Goal: Communication & Community: Ask a question

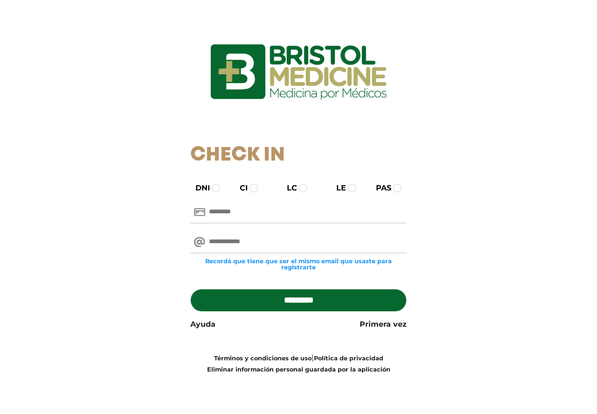
click at [241, 214] on input "text" at bounding box center [298, 212] width 217 height 22
type input "********"
type input "**********"
click at [290, 295] on input "*********" at bounding box center [298, 300] width 217 height 22
type input "**********"
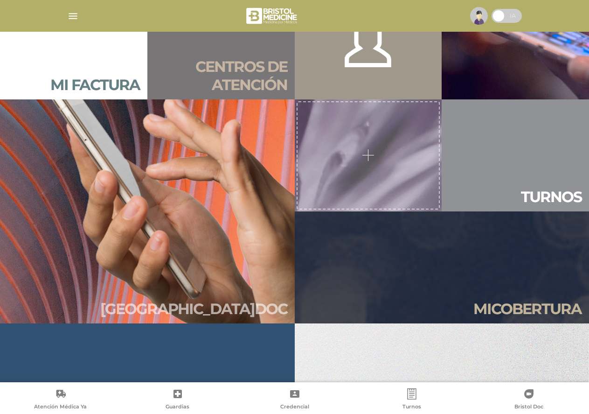
scroll to position [896, 0]
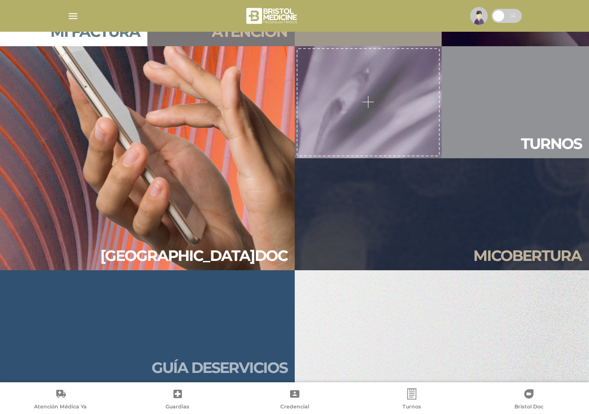
click at [209, 363] on h2 "Guía de servicios" at bounding box center [220, 368] width 136 height 18
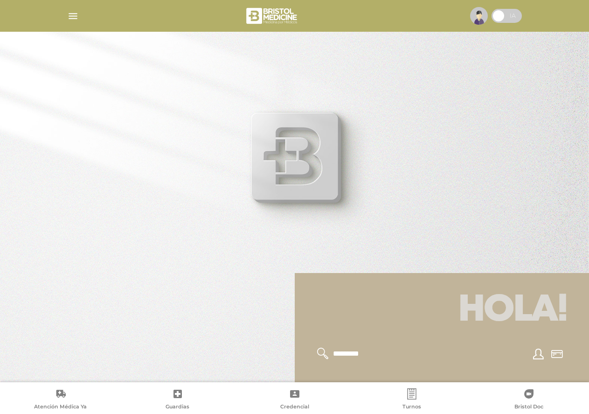
click at [479, 313] on h1 "Hola!" at bounding box center [442, 310] width 272 height 52
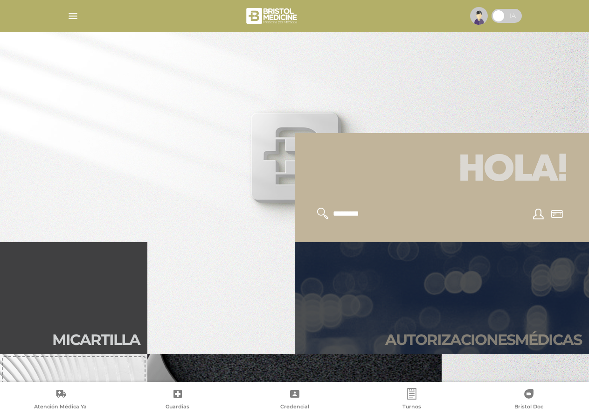
click at [434, 334] on h2 "Autori zaciones médicas" at bounding box center [483, 340] width 196 height 18
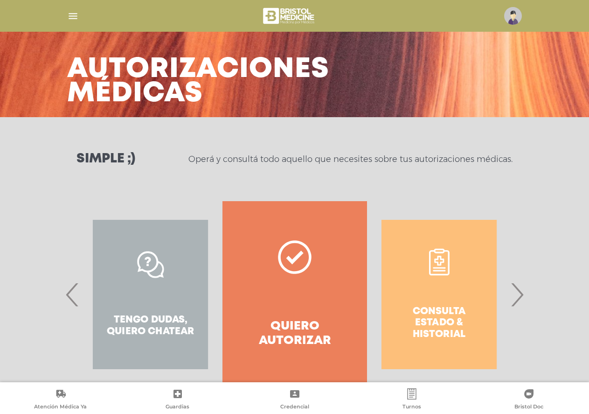
scroll to position [55, 0]
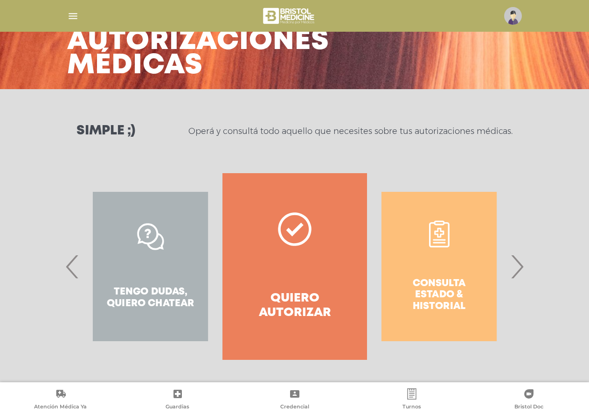
click at [445, 285] on div "Consulta estado & historial" at bounding box center [439, 266] width 144 height 187
click at [477, 288] on div "Consulta estado & historial" at bounding box center [439, 266] width 144 height 187
click at [522, 269] on span "›" at bounding box center [517, 266] width 18 height 50
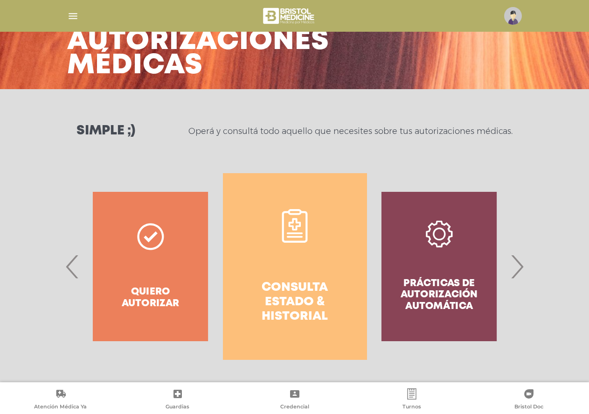
click at [522, 269] on span "›" at bounding box center [517, 266] width 18 height 50
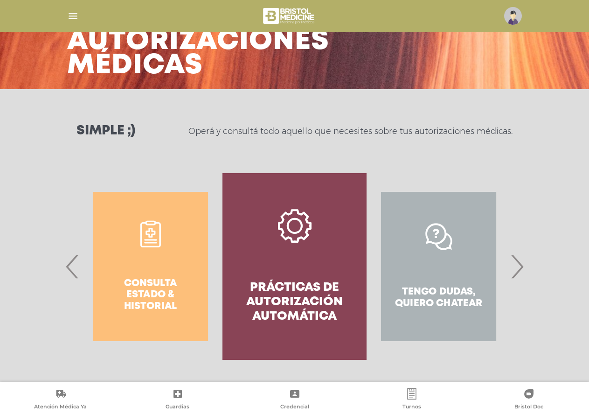
click at [522, 269] on span "›" at bounding box center [517, 266] width 18 height 50
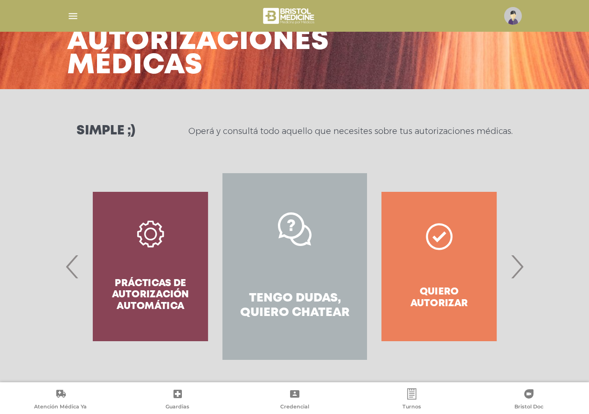
click at [522, 269] on span "›" at bounding box center [517, 266] width 18 height 50
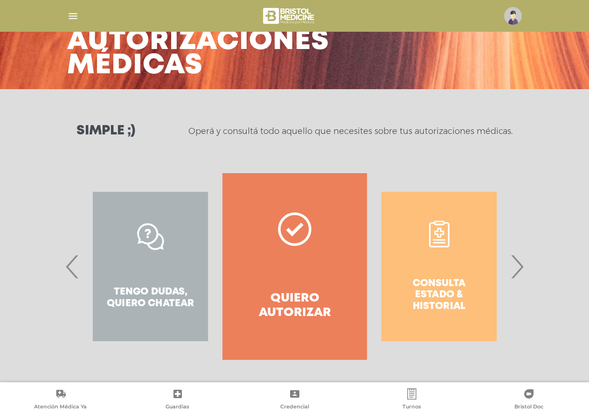
click at [522, 269] on span "›" at bounding box center [517, 266] width 18 height 50
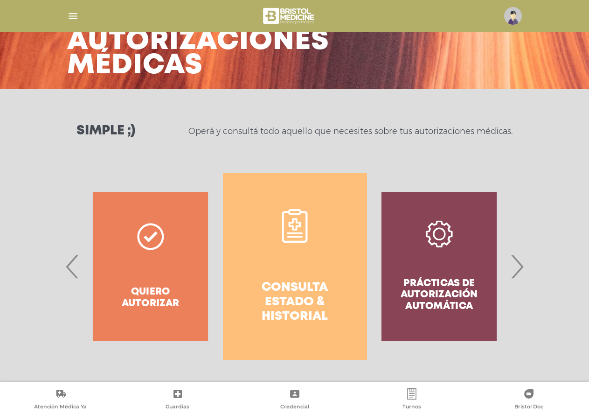
click at [165, 297] on div "Quiero autorizar" at bounding box center [150, 266] width 144 height 187
click at [151, 237] on div "Quiero autorizar" at bounding box center [150, 266] width 144 height 187
click at [67, 266] on span "‹" at bounding box center [72, 266] width 18 height 50
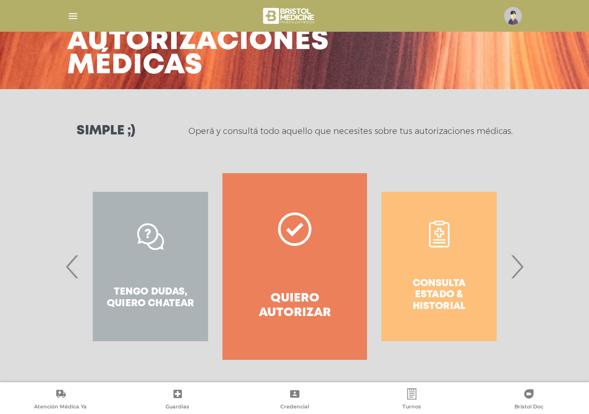
click at [141, 279] on div "Tengo dudas, quiero chatear" at bounding box center [150, 266] width 144 height 187
click at [265, 303] on h4 "Quiero autorizar" at bounding box center [294, 305] width 111 height 29
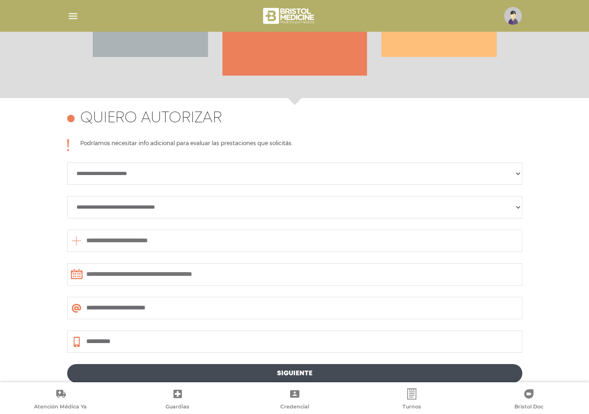
scroll to position [405, 0]
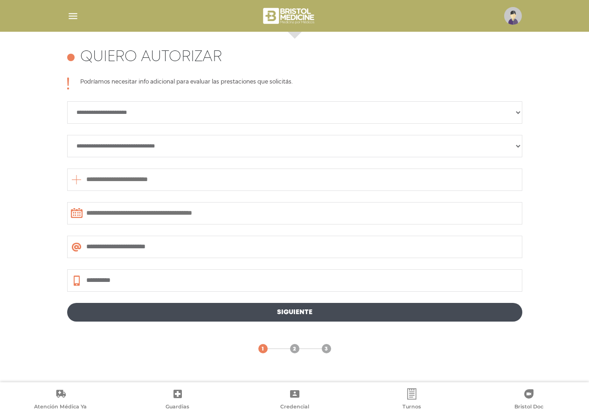
click at [300, 313] on link "Siguiente" at bounding box center [294, 312] width 455 height 19
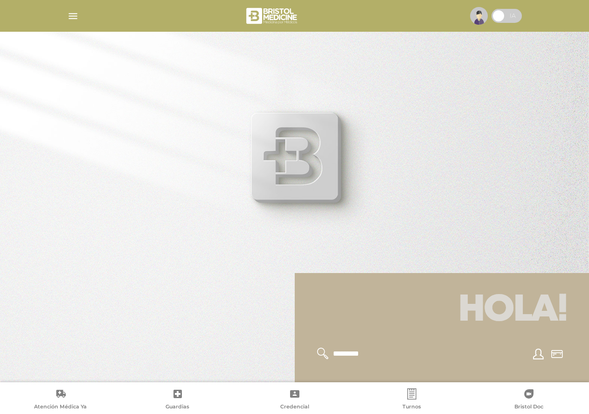
click at [72, 15] on img "button" at bounding box center [73, 16] width 12 height 12
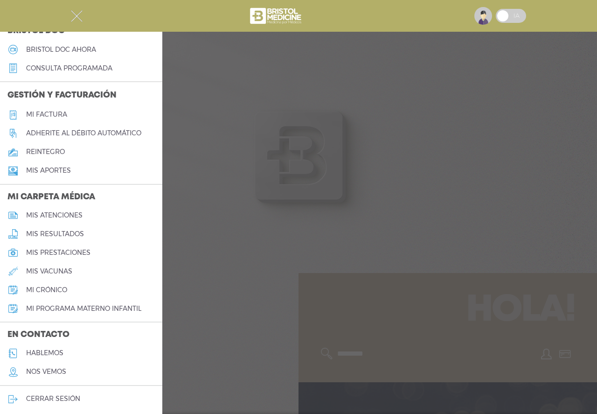
scroll to position [287, 0]
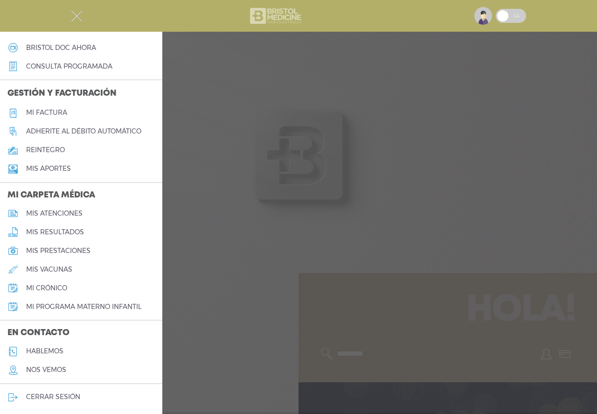
click at [275, 12] on img at bounding box center [277, 16] width 56 height 22
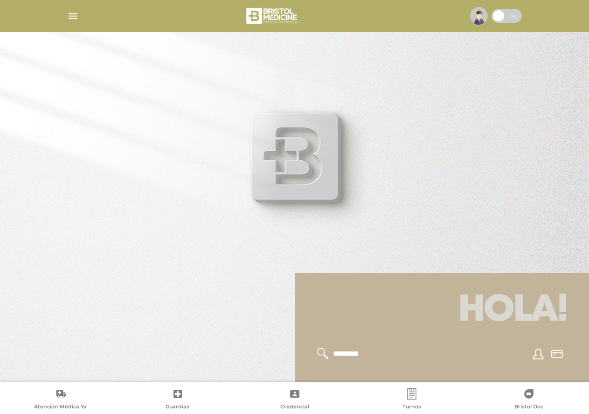
click at [532, 390] on icon at bounding box center [528, 393] width 9 height 9
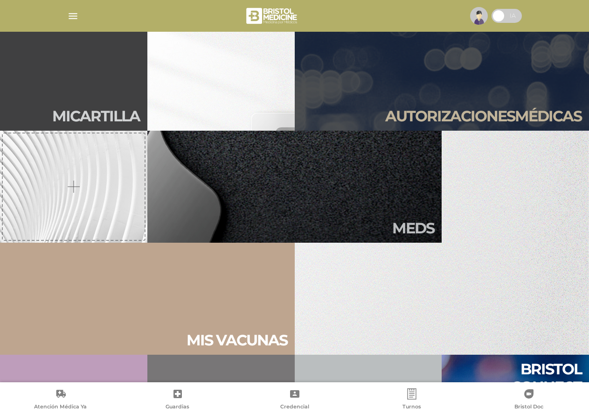
scroll to position [373, 0]
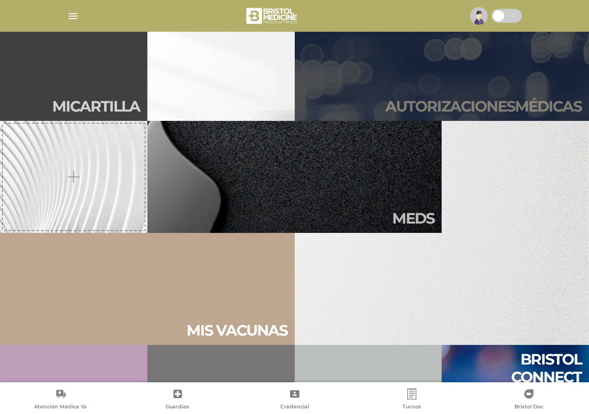
click at [434, 89] on link "Autori zaciones médicas" at bounding box center [442, 65] width 295 height 112
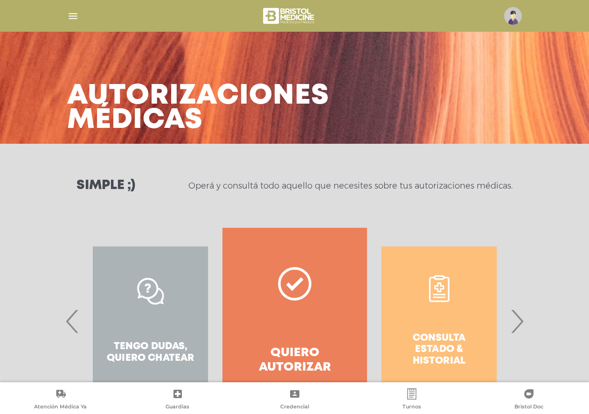
scroll to position [55, 0]
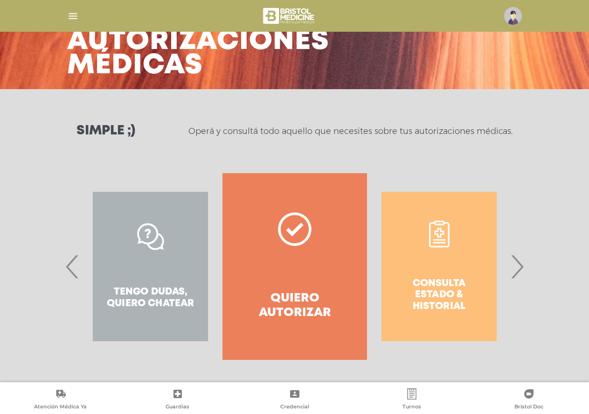
click at [521, 267] on span "›" at bounding box center [517, 266] width 18 height 50
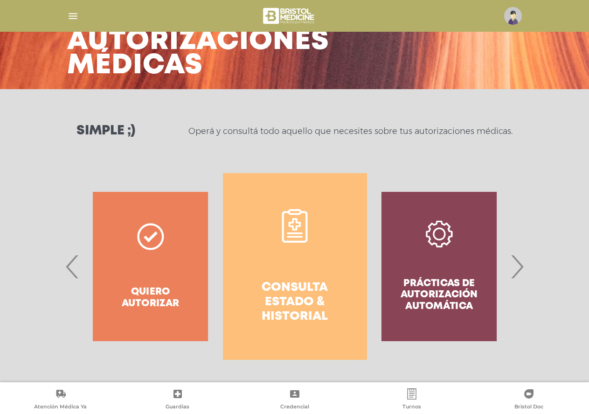
click at [70, 267] on span "‹" at bounding box center [72, 266] width 18 height 50
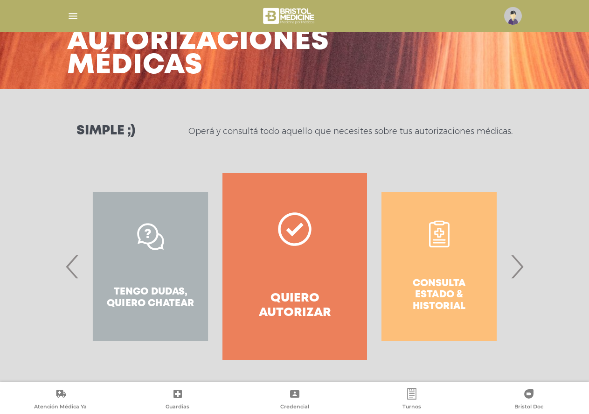
click at [298, 293] on h4 "Quiero autorizar" at bounding box center [294, 305] width 111 height 29
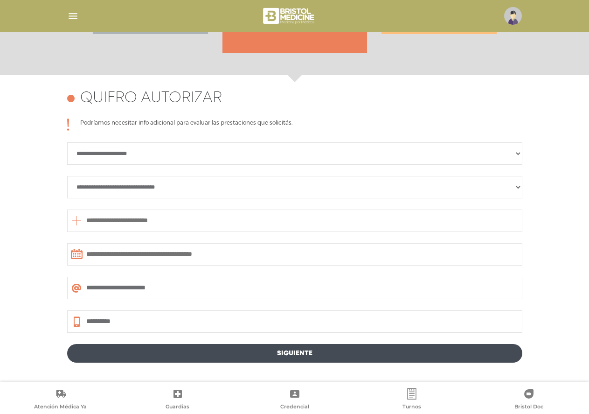
scroll to position [405, 0]
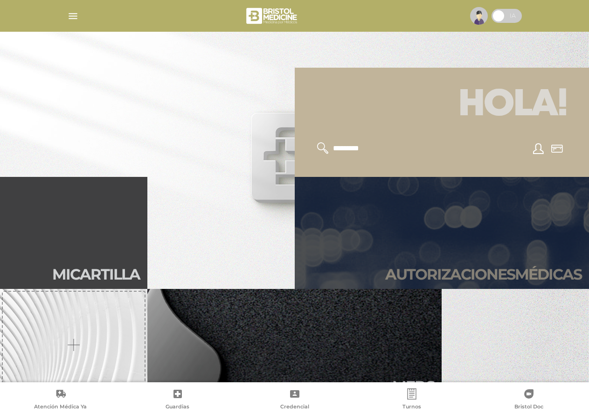
scroll to position [327, 0]
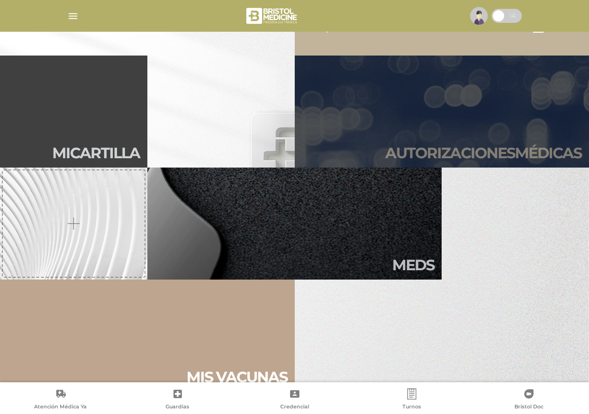
click at [422, 154] on h2 "Autori zaciones médicas" at bounding box center [483, 153] width 196 height 18
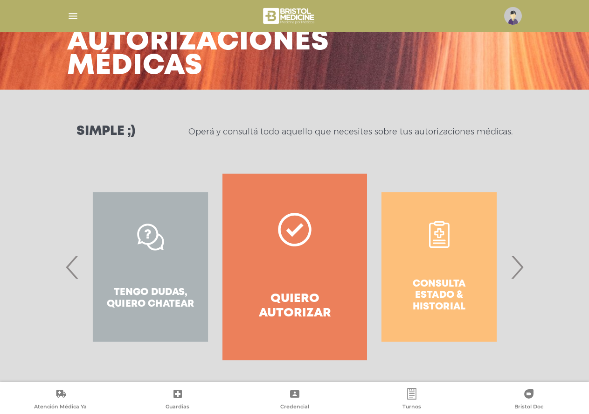
scroll to position [55, 0]
click at [519, 266] on span "›" at bounding box center [517, 266] width 18 height 50
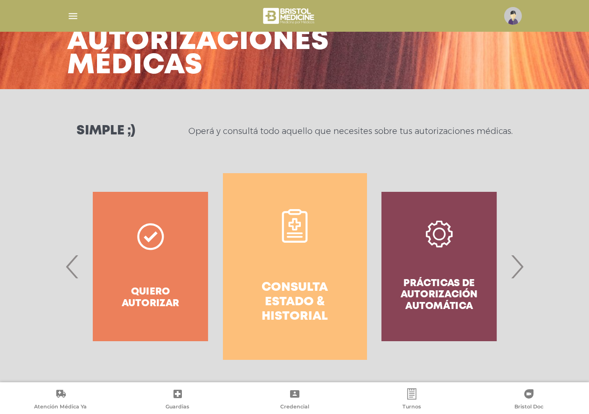
click at [327, 281] on h4 "Consulta estado & historial" at bounding box center [295, 302] width 111 height 44
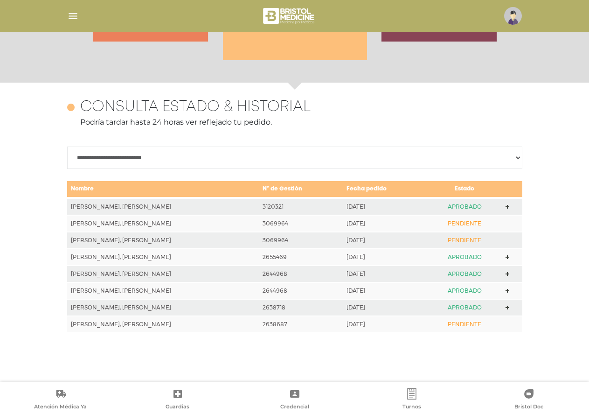
scroll to position [405, 0]
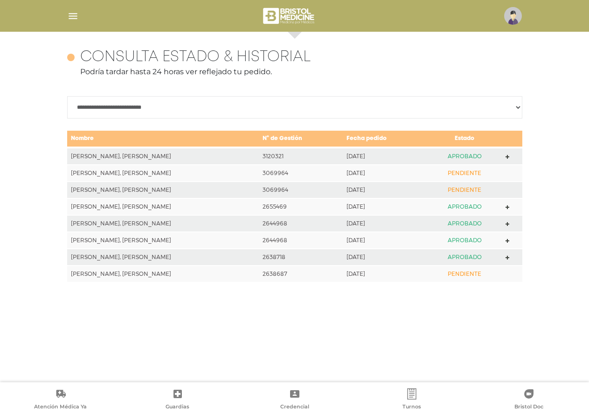
click at [506, 155] on icon at bounding box center [508, 157] width 4 height 4
click at [518, 106] on select "**********" at bounding box center [294, 107] width 455 height 22
select select "**********"
click at [67, 96] on select "**********" at bounding box center [294, 107] width 455 height 22
click at [506, 156] on icon at bounding box center [508, 157] width 4 height 4
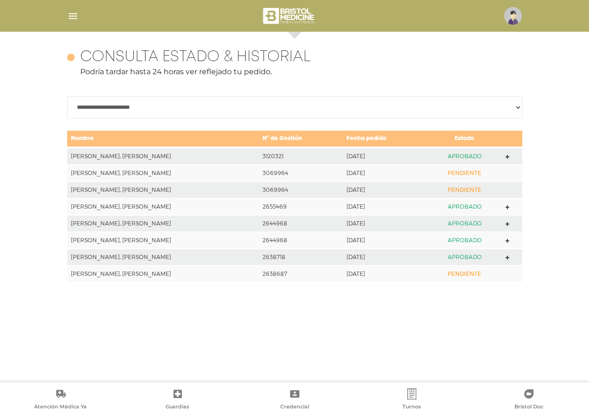
click at [93, 138] on td "Nombre" at bounding box center [163, 138] width 192 height 17
click at [517, 107] on select "**********" at bounding box center [294, 107] width 455 height 22
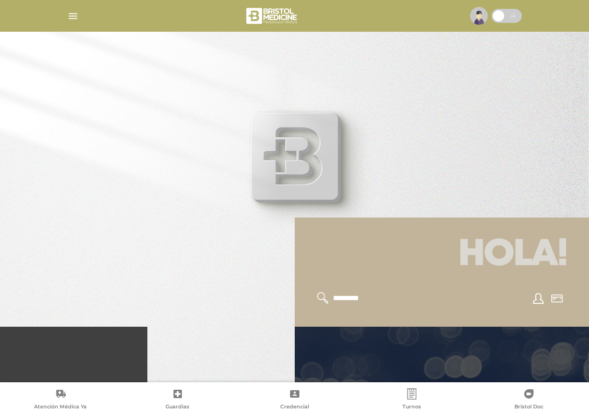
scroll to position [140, 0]
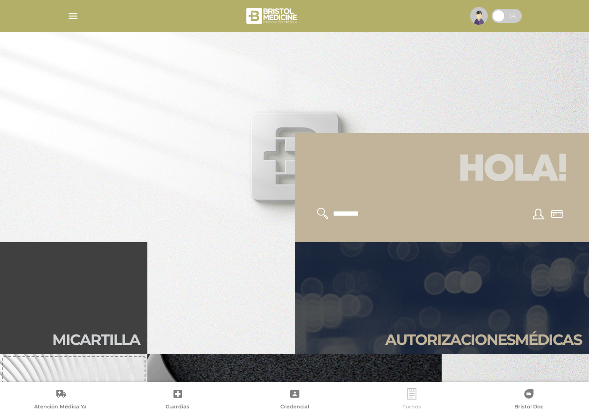
click at [411, 396] on icon at bounding box center [411, 393] width 9 height 11
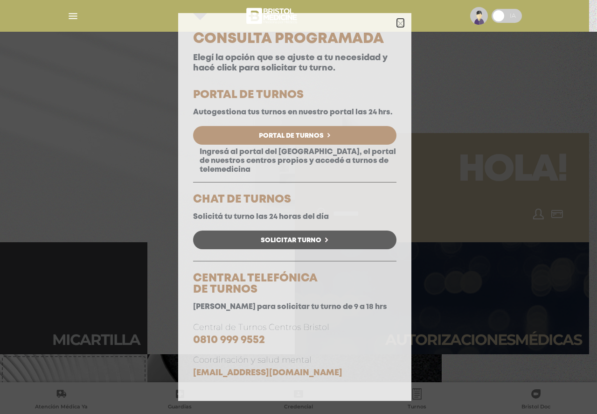
click at [399, 26] on icon "button" at bounding box center [400, 23] width 7 height 7
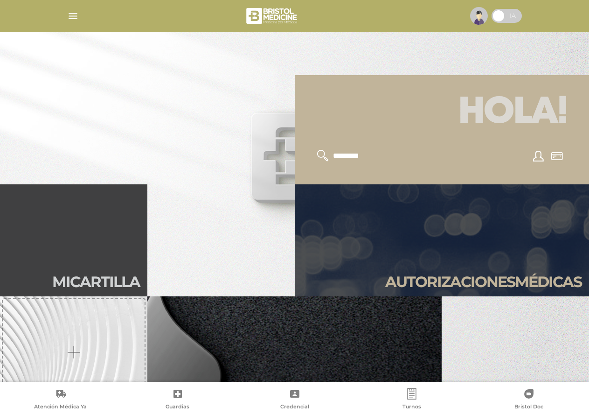
scroll to position [327, 0]
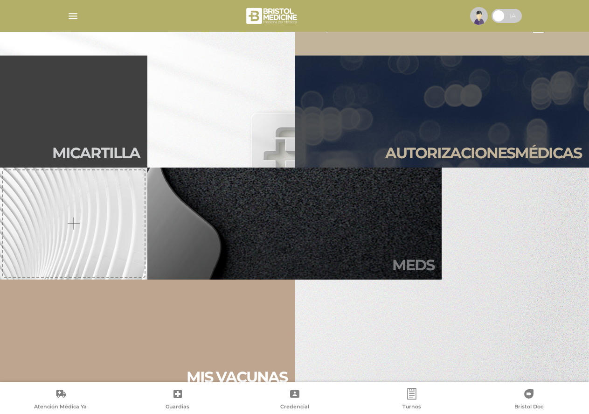
click at [413, 266] on h2 "Meds" at bounding box center [413, 265] width 42 height 18
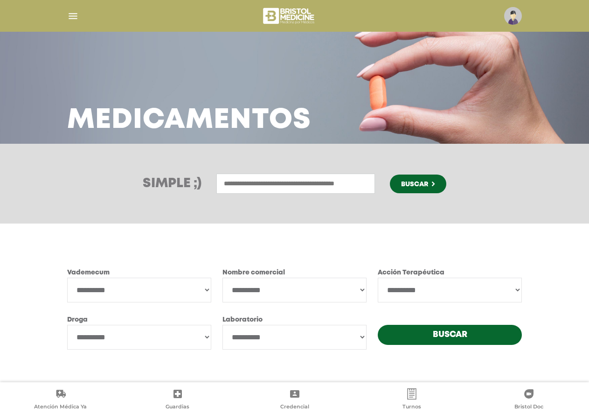
scroll to position [3, 0]
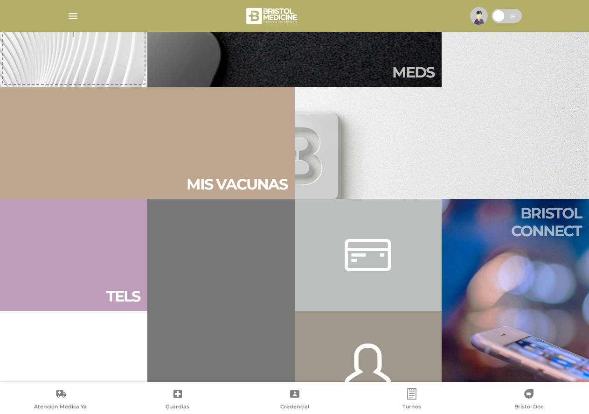
scroll to position [560, 0]
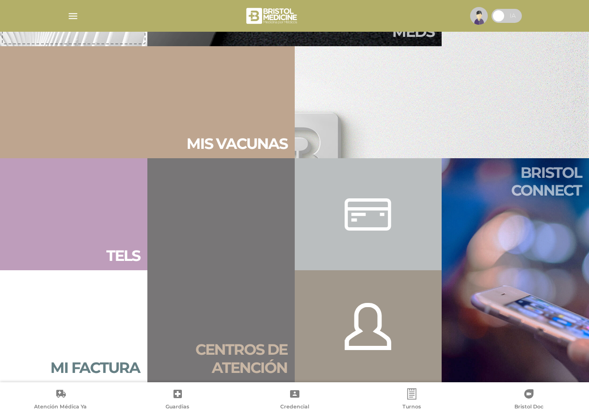
click at [502, 198] on h2 "Bristol connect" at bounding box center [515, 182] width 133 height 36
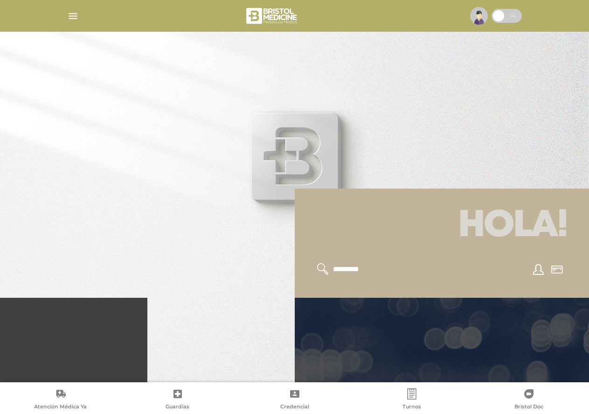
scroll to position [93, 0]
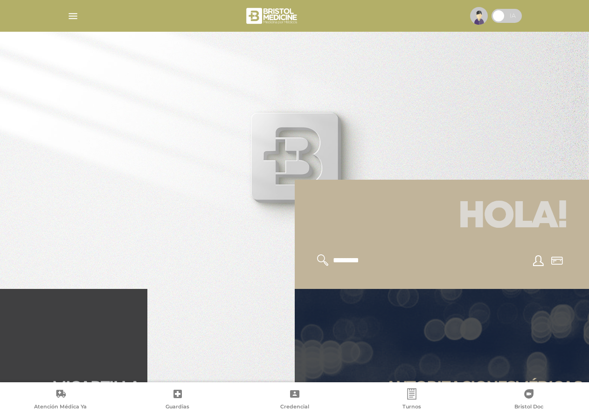
click at [344, 262] on input "text" at bounding box center [370, 260] width 77 height 12
click at [322, 260] on icon at bounding box center [323, 260] width 12 height 12
click at [323, 260] on icon at bounding box center [323, 260] width 12 height 12
click at [536, 260] on icon at bounding box center [538, 260] width 11 height 11
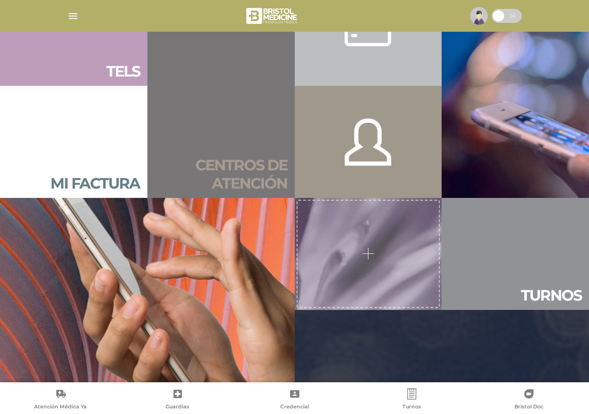
scroll to position [747, 0]
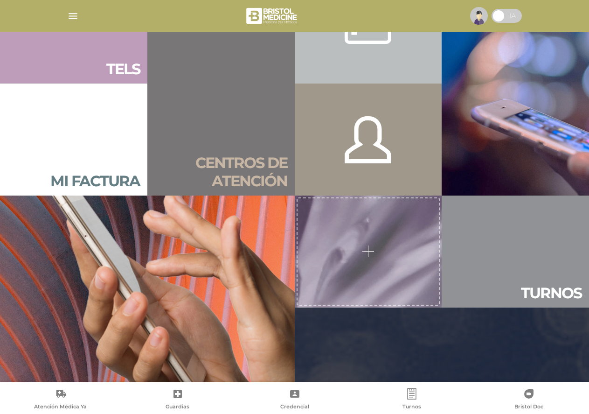
click at [368, 247] on div at bounding box center [369, 251] width 144 height 108
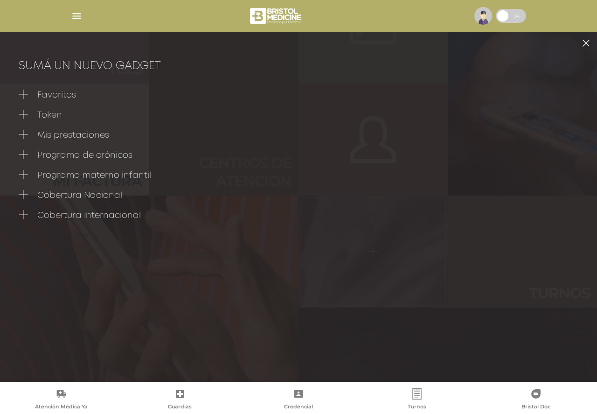
click at [24, 114] on icon at bounding box center [23, 114] width 9 height 9
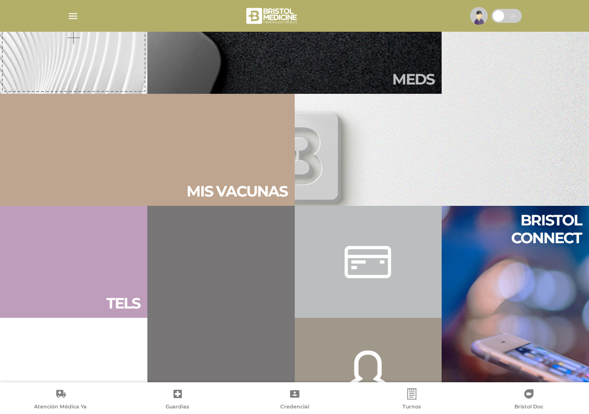
scroll to position [420, 0]
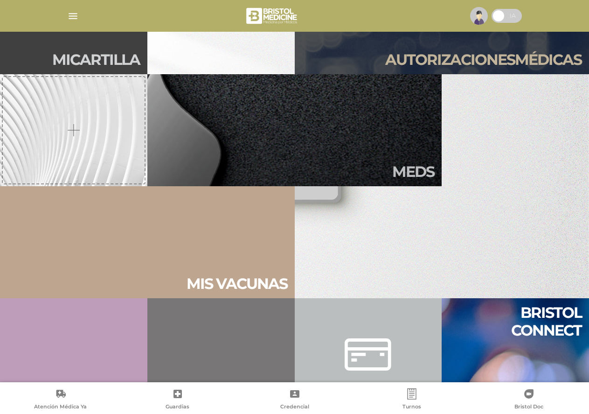
click at [70, 128] on div at bounding box center [74, 130] width 144 height 108
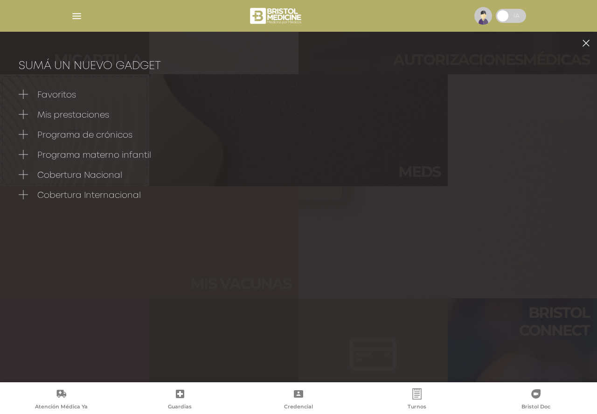
click at [341, 293] on div "Sumá un nuevo gadget Favoritos Mis prestaciones Programa de crónicos Programa m…" at bounding box center [298, 207] width 597 height 414
click at [196, 59] on div "Sumá un nuevo gadget Favoritos Mis prestaciones Programa de crónicos Programa m…" at bounding box center [298, 132] width 597 height 201
click at [102, 153] on span "Programa materno infantil" at bounding box center [94, 155] width 114 height 8
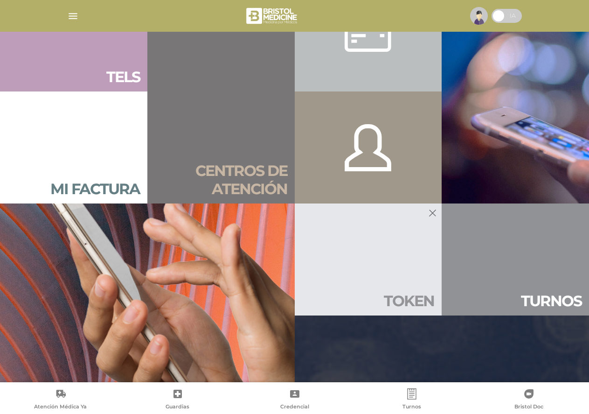
scroll to position [840, 0]
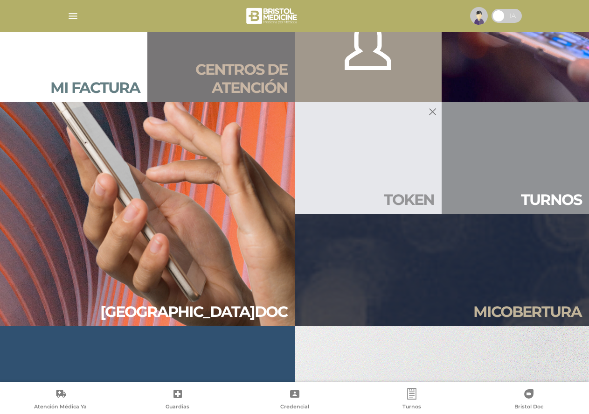
click at [432, 112] on icon at bounding box center [432, 111] width 7 height 7
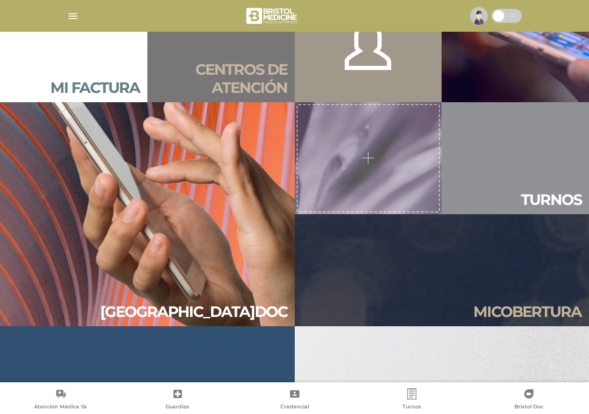
click at [370, 155] on div at bounding box center [369, 158] width 144 height 108
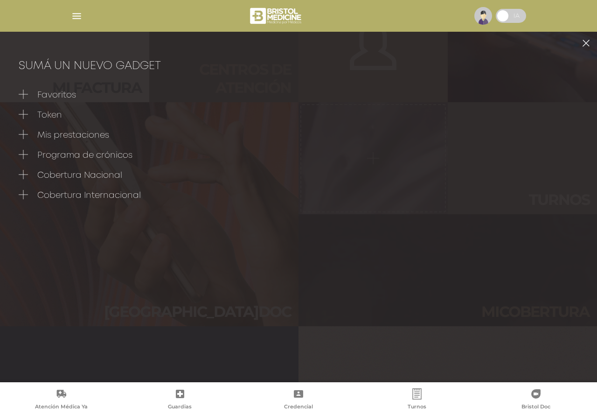
click at [24, 136] on icon at bounding box center [23, 134] width 9 height 9
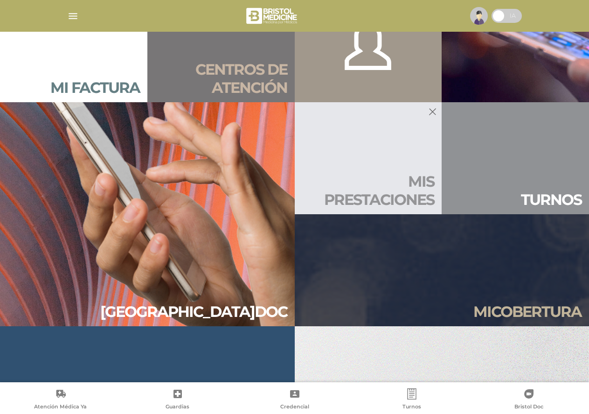
click at [386, 177] on h2 "Mis presta ciones" at bounding box center [368, 191] width 133 height 36
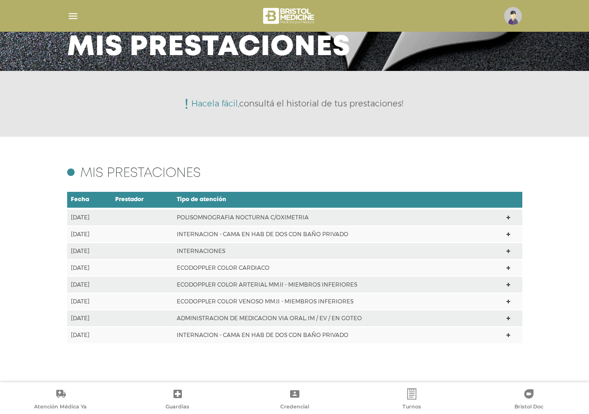
scroll to position [74, 0]
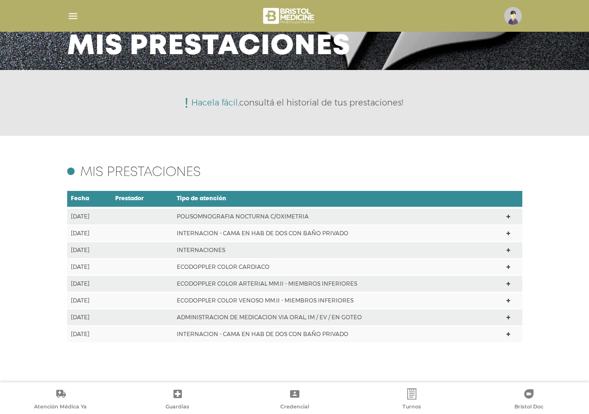
click at [508, 217] on polygon at bounding box center [509, 217] width 4 height 4
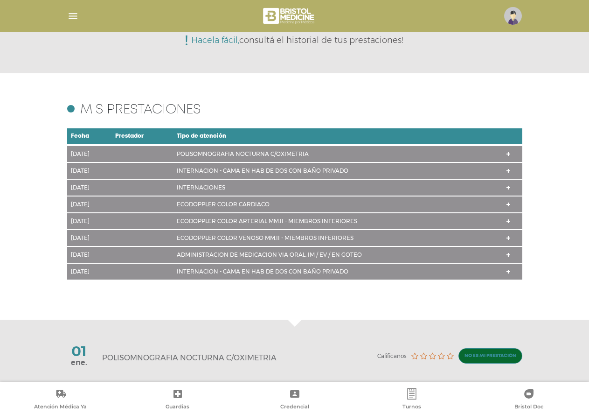
scroll to position [79, 0]
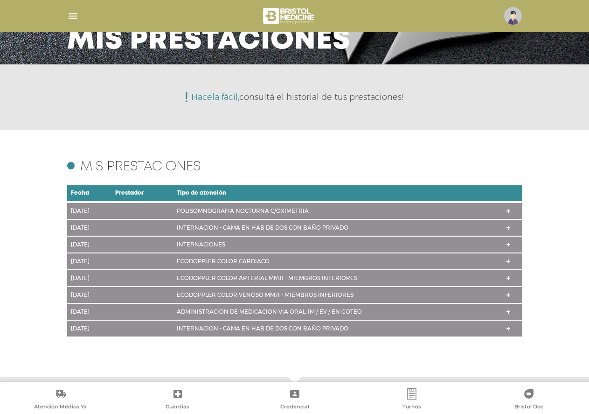
click at [263, 209] on td "POLISOMNOGRAFIA NOCTURNA C/OXIMETRIA" at bounding box center [338, 210] width 330 height 17
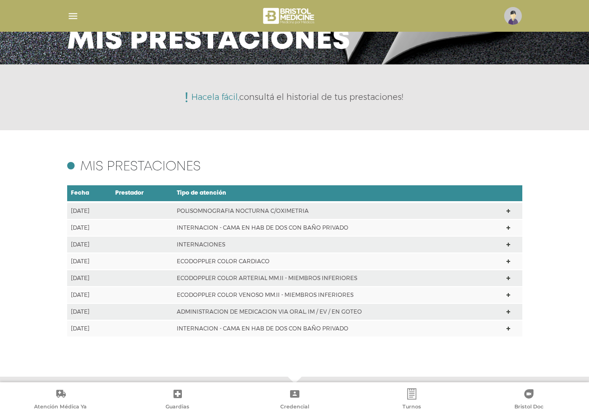
scroll to position [74, 0]
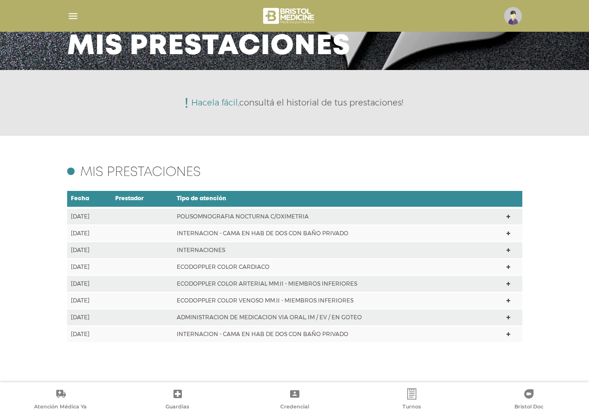
click at [262, 215] on td "POLISOMNOGRAFIA NOCTURNA C/OXIMETRIA" at bounding box center [338, 216] width 330 height 17
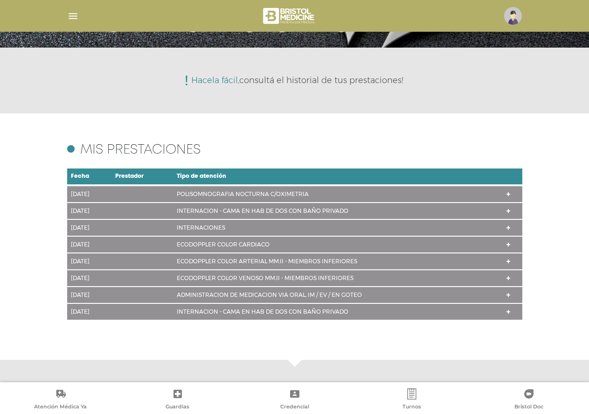
scroll to position [79, 0]
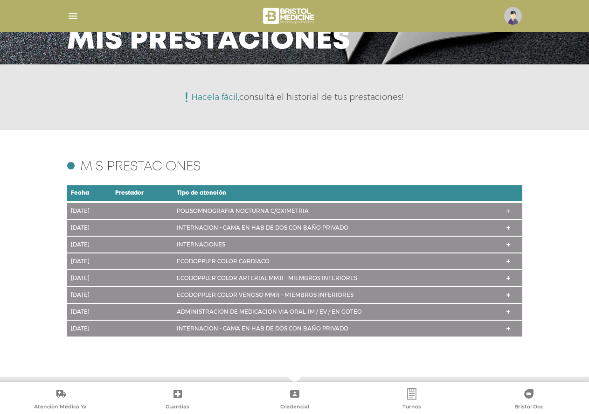
click at [508, 209] on icon at bounding box center [509, 210] width 4 height 7
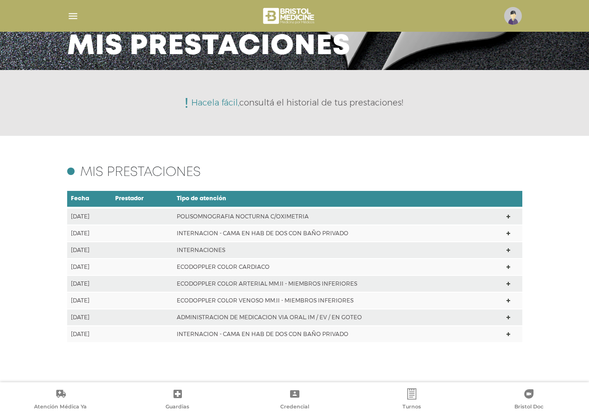
scroll to position [74, 0]
click at [508, 215] on icon at bounding box center [509, 217] width 4 height 4
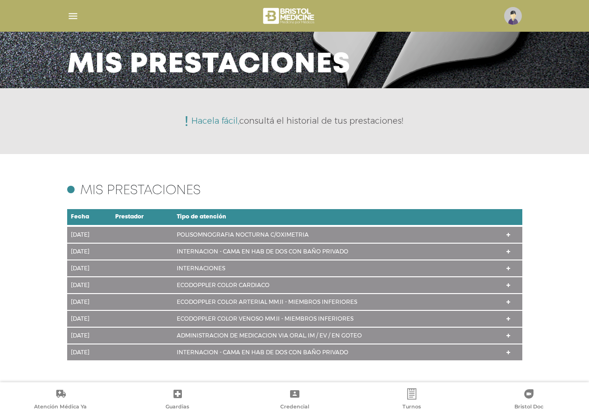
scroll to position [0, 0]
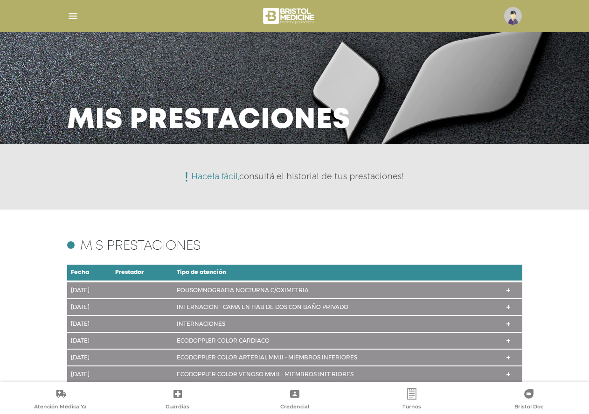
click at [363, 175] on p "Hacela fácil, consultá el historial de tus prestaciones!" at bounding box center [297, 176] width 212 height 8
click at [71, 19] on img "button" at bounding box center [73, 16] width 12 height 12
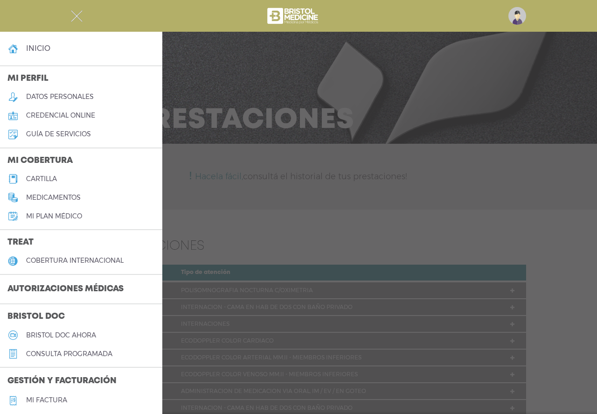
click at [242, 104] on div at bounding box center [298, 207] width 597 height 414
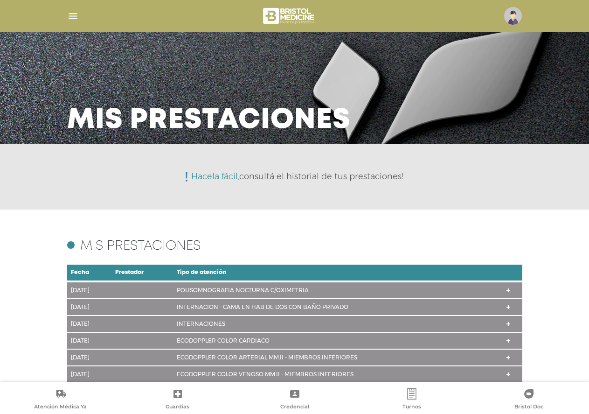
click at [272, 116] on h3 "Mis prestaciones" at bounding box center [209, 120] width 284 height 24
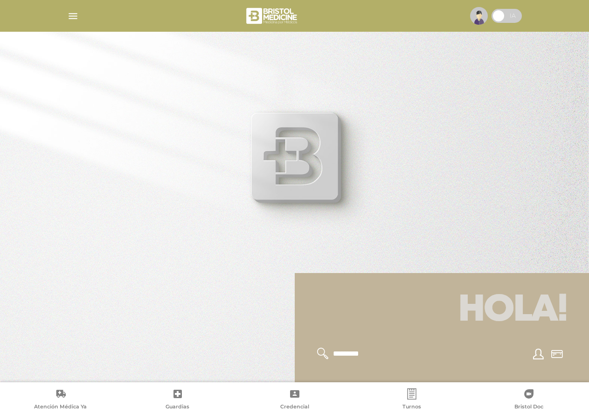
click at [380, 322] on h1 "Hola!" at bounding box center [442, 310] width 272 height 52
drag, startPoint x: 377, startPoint y: 334, endPoint x: 342, endPoint y: 288, distance: 57.0
click at [364, 316] on h1 "Hola!" at bounding box center [442, 310] width 272 height 52
click at [289, 164] on div at bounding box center [294, 207] width 589 height 414
click at [482, 16] on img at bounding box center [479, 16] width 18 height 18
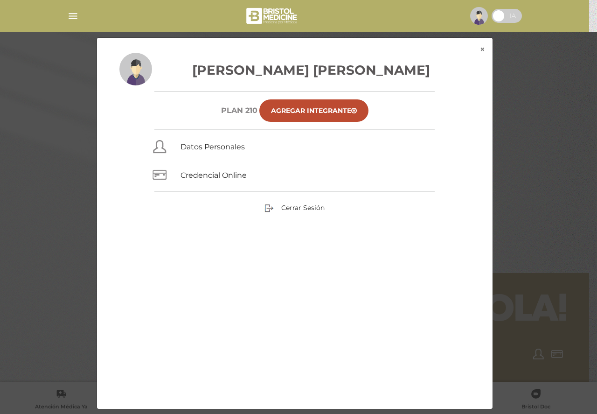
click at [526, 109] on div "× × [PERSON_NAME] [PERSON_NAME] Plan 210 Agregar Integrante Datos Personales Cr…" at bounding box center [298, 223] width 567 height 372
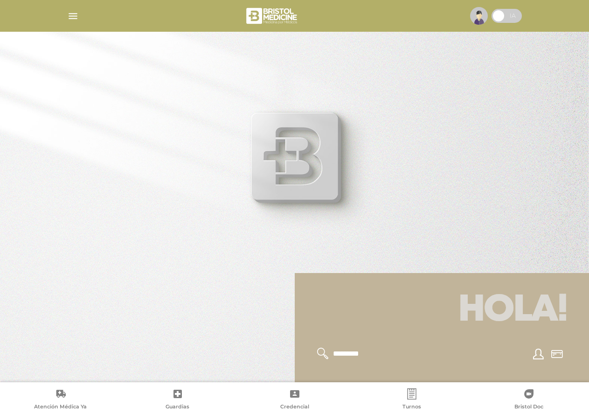
click at [459, 306] on h1 "Hola!" at bounding box center [442, 310] width 272 height 52
click at [324, 351] on icon at bounding box center [323, 354] width 12 height 12
click at [320, 352] on icon at bounding box center [323, 354] width 12 height 12
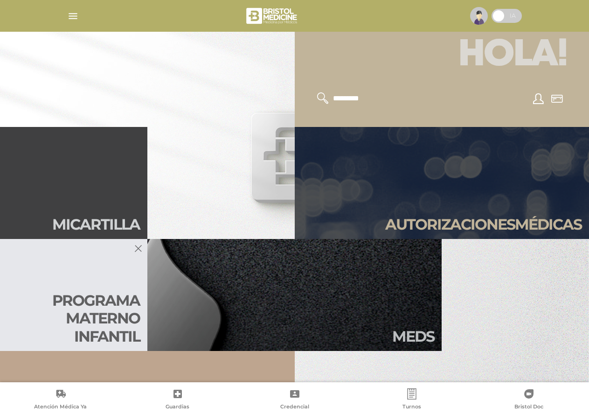
scroll to position [373, 0]
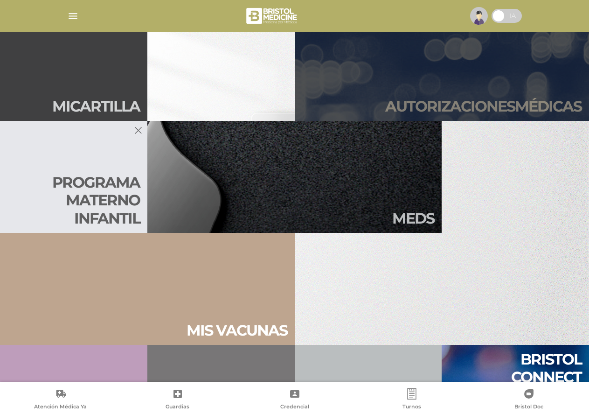
click at [373, 108] on link "Autori zaciones médicas" at bounding box center [442, 65] width 295 height 112
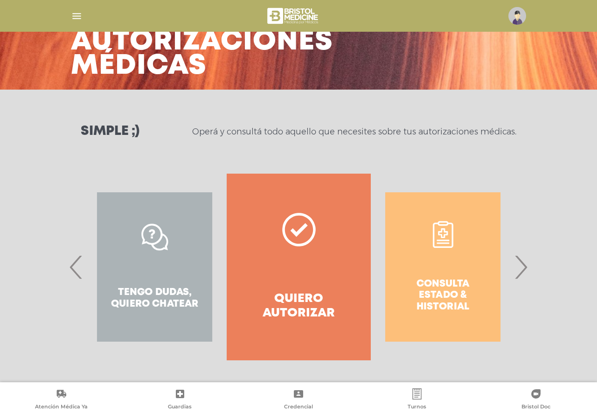
scroll to position [55, 0]
click at [291, 300] on h4 "Quiero autorizar" at bounding box center [299, 305] width 111 height 29
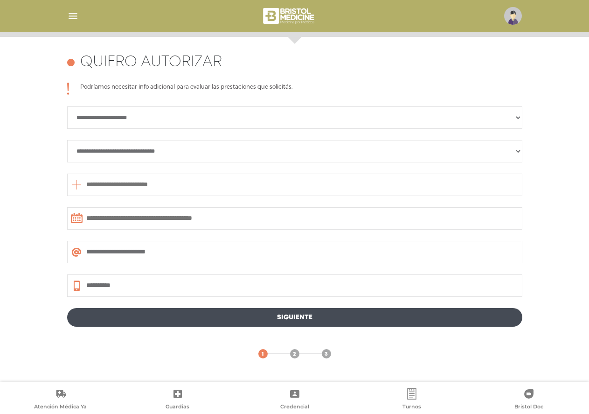
scroll to position [405, 0]
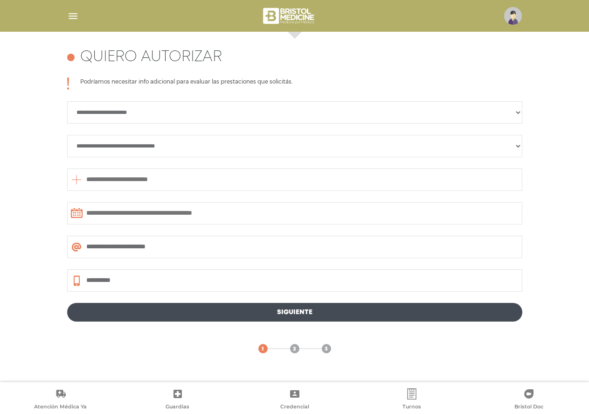
click at [518, 146] on select "**********" at bounding box center [294, 146] width 455 height 22
click at [558, 140] on div "**********" at bounding box center [294, 207] width 589 height 350
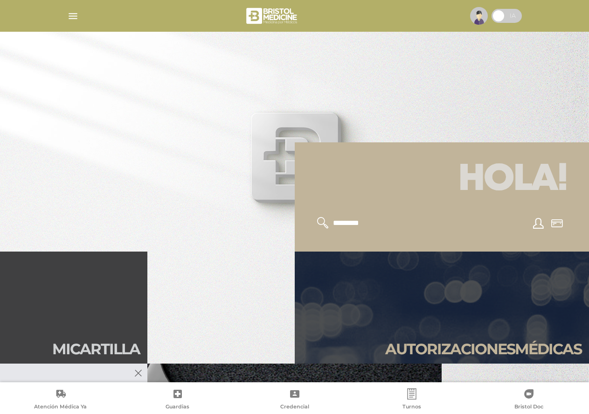
scroll to position [187, 0]
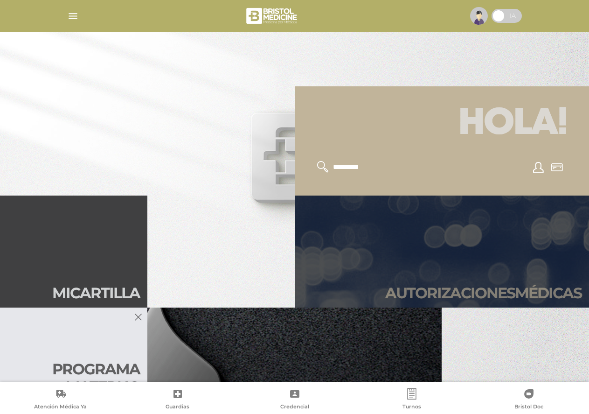
click at [414, 288] on h2 "Autori zaciones médicas" at bounding box center [483, 293] width 196 height 18
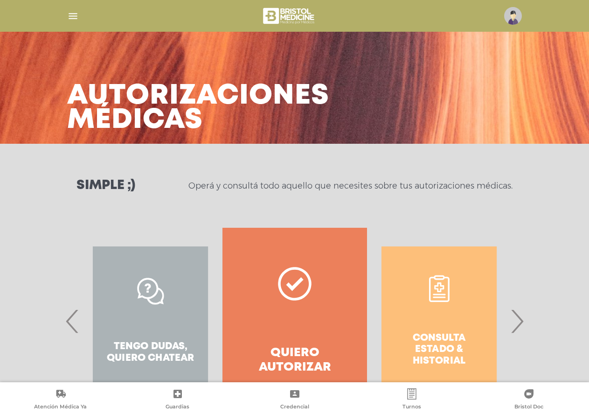
click at [148, 308] on div "Tengo dudas, quiero chatear" at bounding box center [150, 321] width 144 height 187
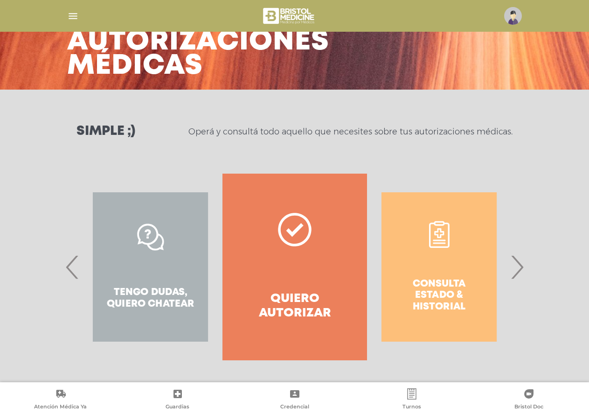
scroll to position [55, 0]
click at [178, 310] on div "Tengo dudas, quiero chatear" at bounding box center [150, 266] width 144 height 187
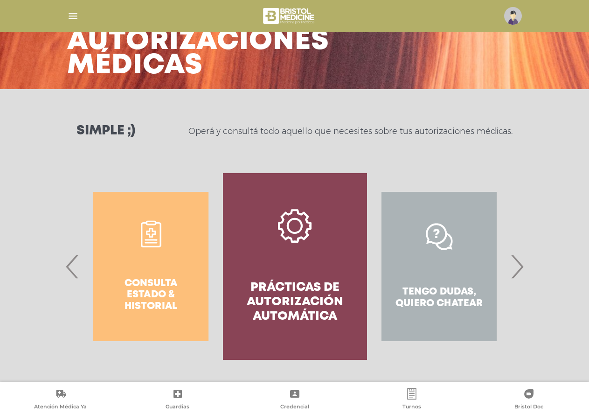
click at [72, 267] on span "‹" at bounding box center [72, 266] width 18 height 50
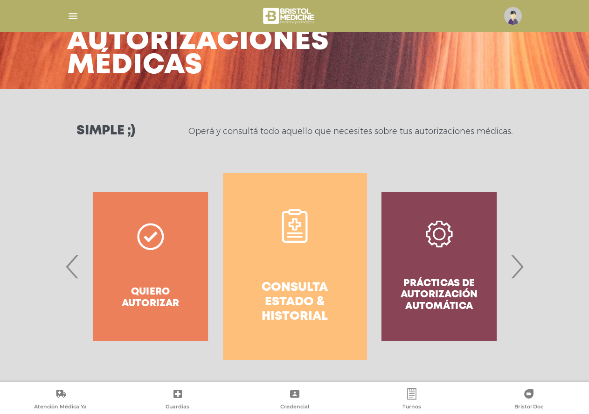
click at [304, 305] on h4 "Consulta estado & historial" at bounding box center [295, 302] width 111 height 44
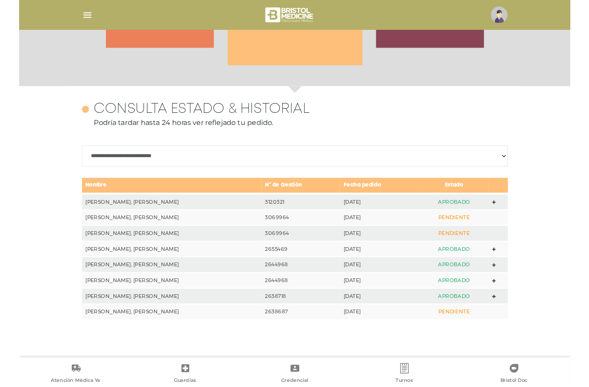
scroll to position [405, 0]
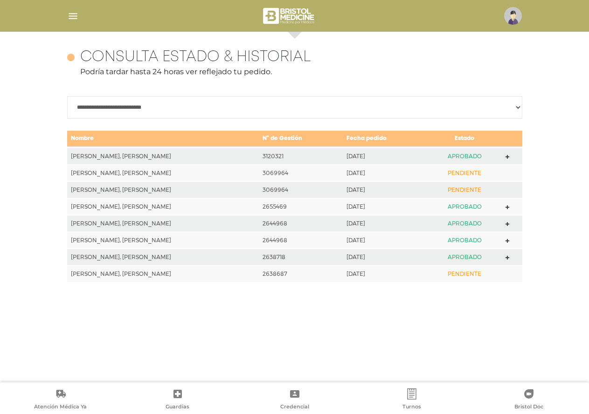
click at [506, 154] on icon at bounding box center [508, 156] width 4 height 7
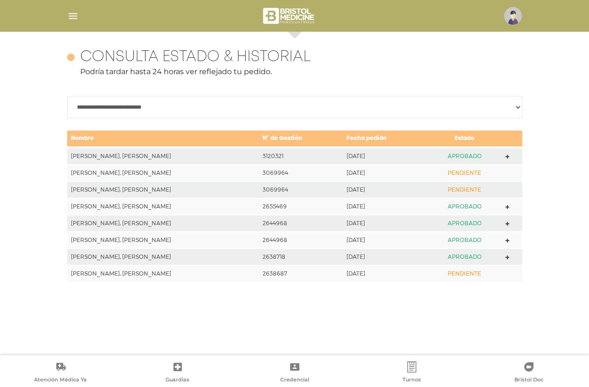
click at [104, 108] on select "**********" at bounding box center [294, 107] width 455 height 22
select select "**********"
click at [67, 96] on select "**********" at bounding box center [294, 107] width 455 height 22
click at [198, 350] on div "**********" at bounding box center [295, 194] width 478 height 324
click at [506, 156] on polygon at bounding box center [508, 157] width 4 height 4
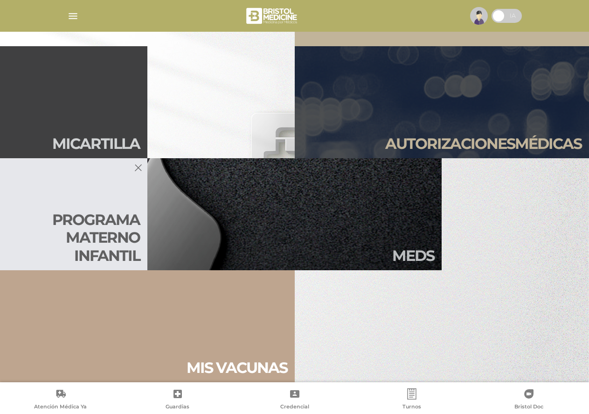
scroll to position [420, 0]
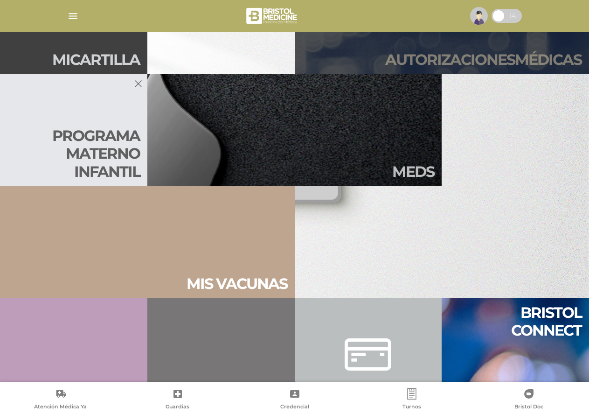
click at [484, 59] on h2 "Autori zaciones médicas" at bounding box center [483, 60] width 196 height 18
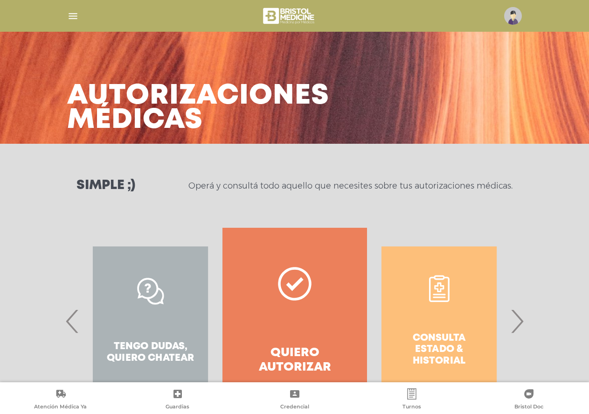
click at [159, 320] on div "Tengo dudas, quiero chatear" at bounding box center [150, 321] width 144 height 187
click at [122, 305] on div "Tengo dudas, quiero chatear" at bounding box center [150, 321] width 144 height 187
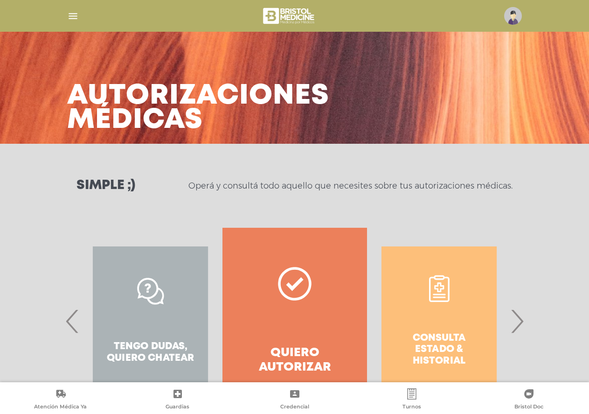
click at [122, 305] on div "Tengo dudas, quiero chatear" at bounding box center [150, 321] width 144 height 187
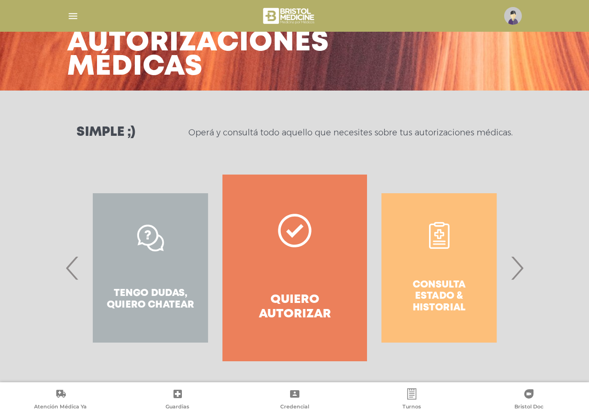
scroll to position [55, 0]
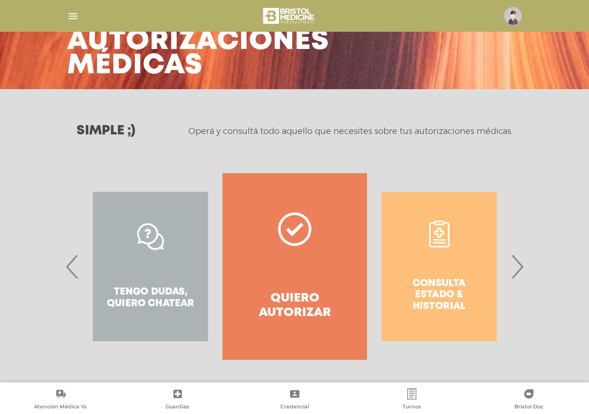
click at [484, 276] on div "Consulta estado & historial" at bounding box center [439, 266] width 144 height 187
click at [68, 268] on span "‹" at bounding box center [72, 266] width 18 height 50
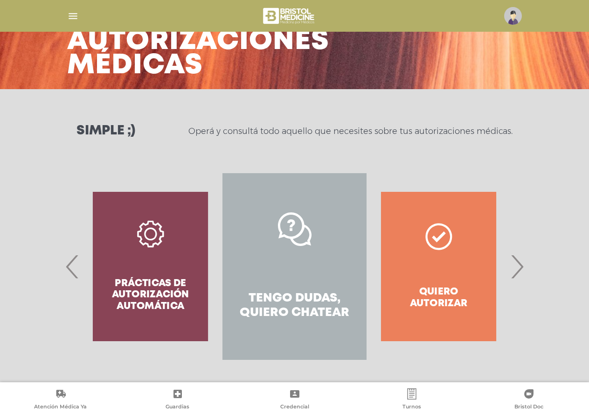
click at [306, 284] on link "Tengo dudas, quiero chatear" at bounding box center [295, 266] width 144 height 187
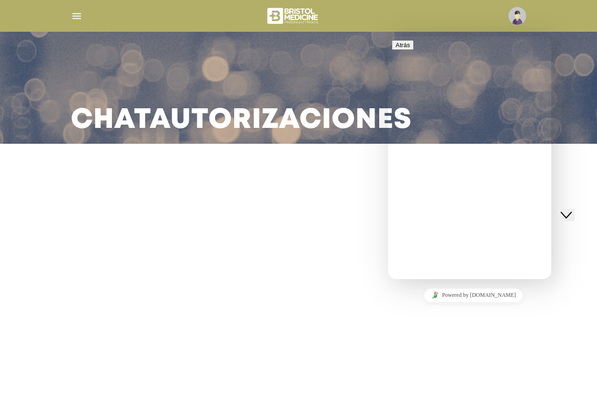
click at [392, 356] on icon at bounding box center [392, 356] width 0 height 0
click at [466, 387] on input "**" at bounding box center [432, 391] width 66 height 9
type input "**********"
click at [466, 406] on input "Este es mi numero de autorización" at bounding box center [432, 410] width 66 height 9
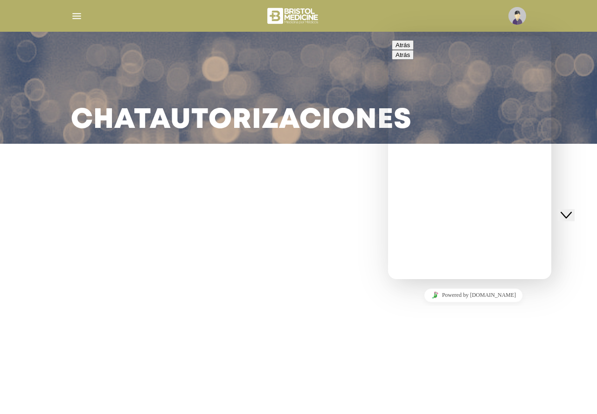
type input "*"
type input "**********"
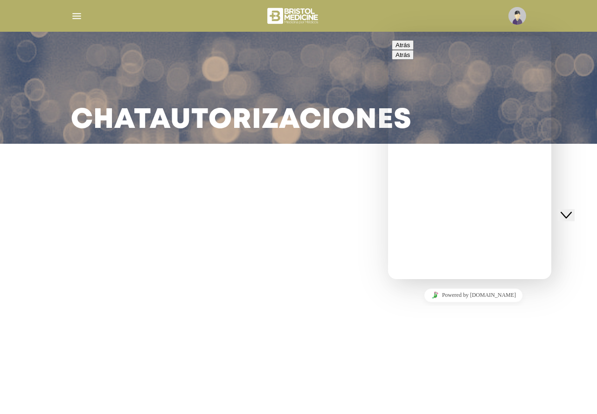
scroll to position [156, 0]
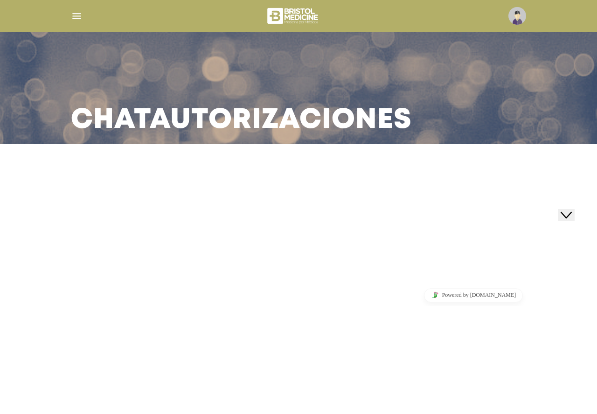
click at [570, 209] on icon "Close Chat This icon closes the chat window." at bounding box center [566, 214] width 11 height 11
click at [141, 111] on h3 "Chat Autorizaciones" at bounding box center [241, 120] width 341 height 24
click at [575, 206] on icon "$i18n('chat', 'chat_widget')" at bounding box center [568, 213] width 13 height 14
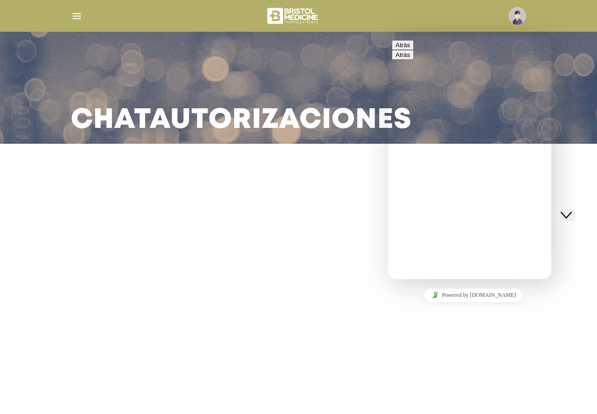
scroll to position [16, 0]
click at [448, 405] on label "Este es mi numero de autorización" at bounding box center [464, 414] width 131 height 18
click at [448, 406] on input "Este es mi numero de autorización" at bounding box center [432, 410] width 66 height 9
type input "******"
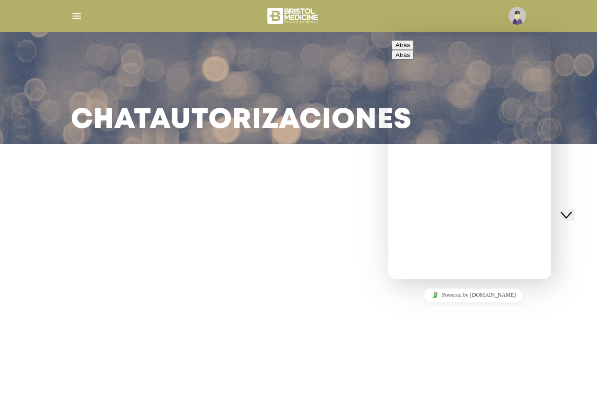
drag, startPoint x: 548, startPoint y: 267, endPoint x: 936, endPoint y: 315, distance: 390.7
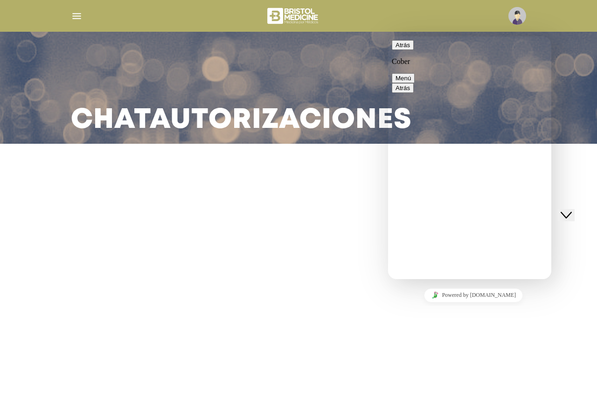
scroll to position [48, 0]
drag, startPoint x: 550, startPoint y: 88, endPoint x: 548, endPoint y: 67, distance: 21.5
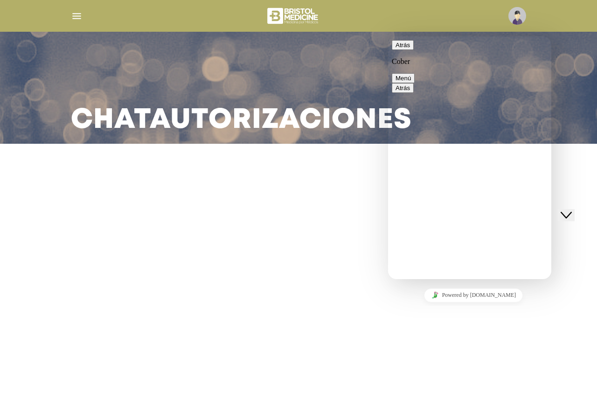
scroll to position [48, 0]
click at [388, 36] on textarea at bounding box center [388, 36] width 0 height 0
drag, startPoint x: 441, startPoint y: 119, endPoint x: 489, endPoint y: 219, distance: 111.4
copy span "Hola, mi nombre es: : MIGUEL SALVATORE ANGEL Mi mail es: : lossalvatore@yahoo.c…"
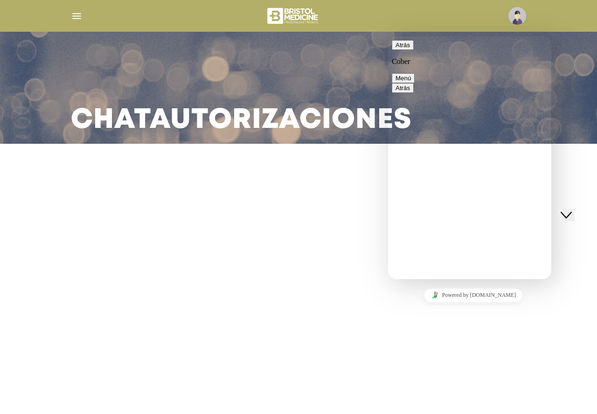
click at [388, 36] on textarea at bounding box center [388, 36] width 0 height 0
paste textarea "**********"
type textarea "**********"
click at [332, 313] on main "Chat Autorizaciones" at bounding box center [298, 207] width 597 height 414
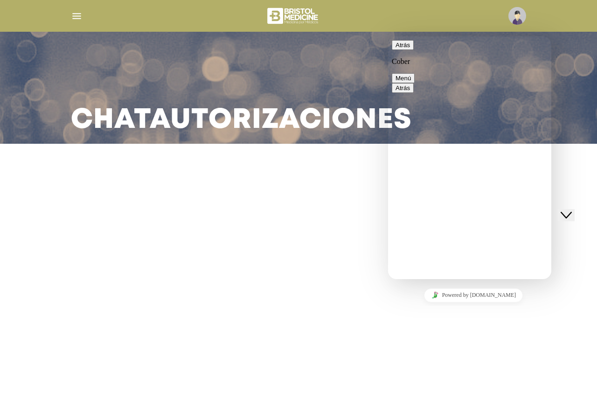
drag, startPoint x: 529, startPoint y: 120, endPoint x: 487, endPoint y: 154, distance: 54.1
click at [388, 36] on icon "Group of buttons" at bounding box center [388, 36] width 0 height 0
click at [380, 141] on div "Chat Autorizaciones" at bounding box center [299, 88] width 478 height 112
click at [402, 49] on button "Atrás" at bounding box center [403, 45] width 22 height 10
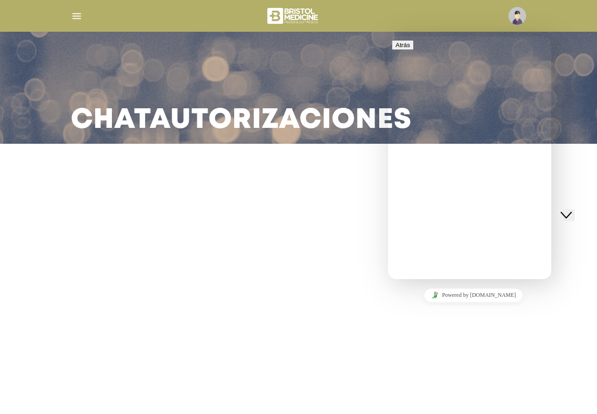
scroll to position [164, 0]
drag, startPoint x: 106, startPoint y: 107, endPoint x: 363, endPoint y: 237, distance: 286.9
click at [363, 237] on main "Chat Autorizaciones" at bounding box center [298, 207] width 597 height 414
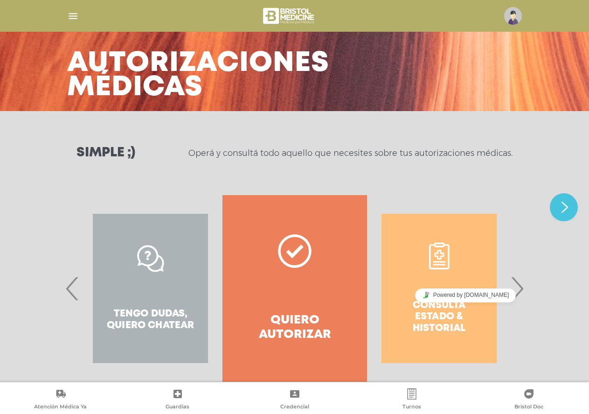
scroll to position [55, 0]
